Goal: Find contact information: Find contact information

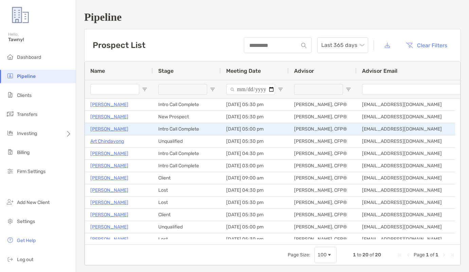
click at [102, 129] on p "[PERSON_NAME]" at bounding box center [109, 129] width 38 height 8
click at [108, 130] on p "[PERSON_NAME]" at bounding box center [109, 129] width 38 height 8
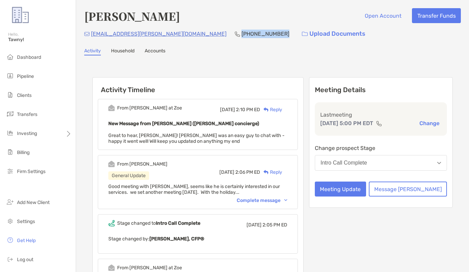
drag, startPoint x: 172, startPoint y: 34, endPoint x: 208, endPoint y: 34, distance: 36.7
click at [209, 34] on div "[EMAIL_ADDRESS][PERSON_NAME][DOMAIN_NAME] [PHONE_NUMBER] Upload Documents" at bounding box center [272, 33] width 377 height 15
copy p "[PHONE_NUMBER]"
